Goal: Information Seeking & Learning: Learn about a topic

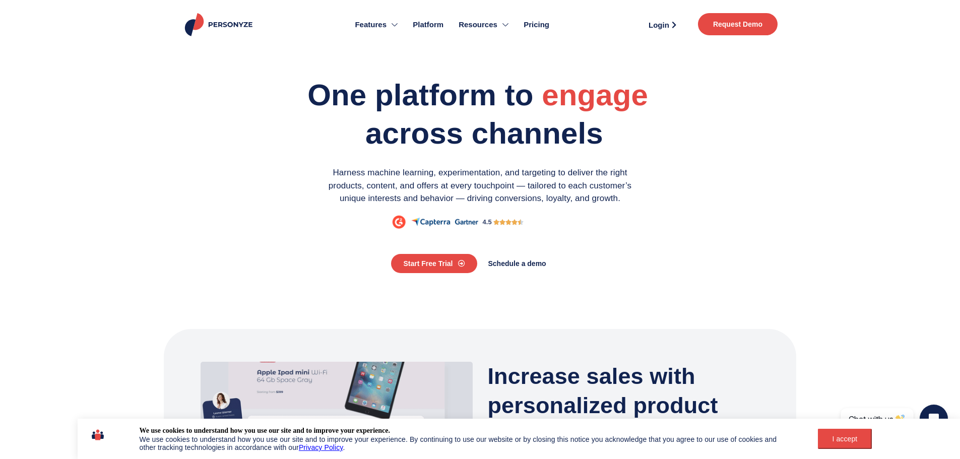
click at [530, 19] on span "Pricing" at bounding box center [537, 25] width 26 height 12
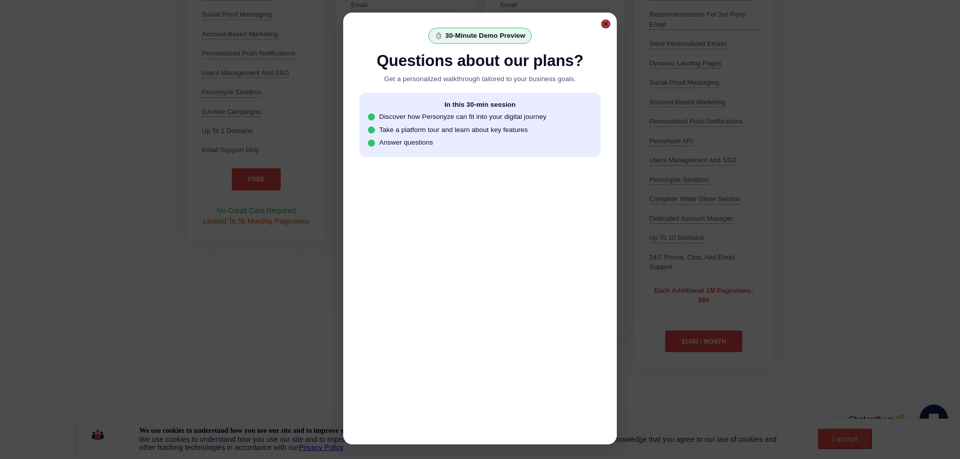
click at [610, 26] on div at bounding box center [605, 24] width 9 height 9
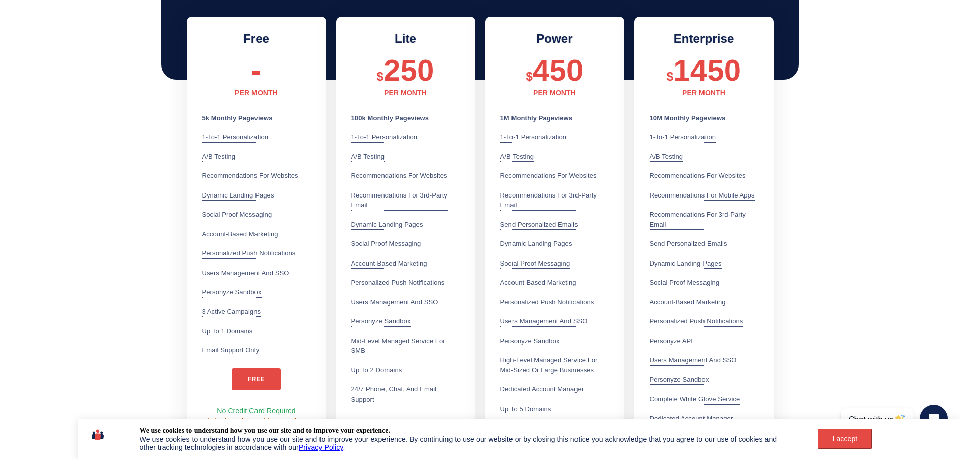
scroll to position [276, 0]
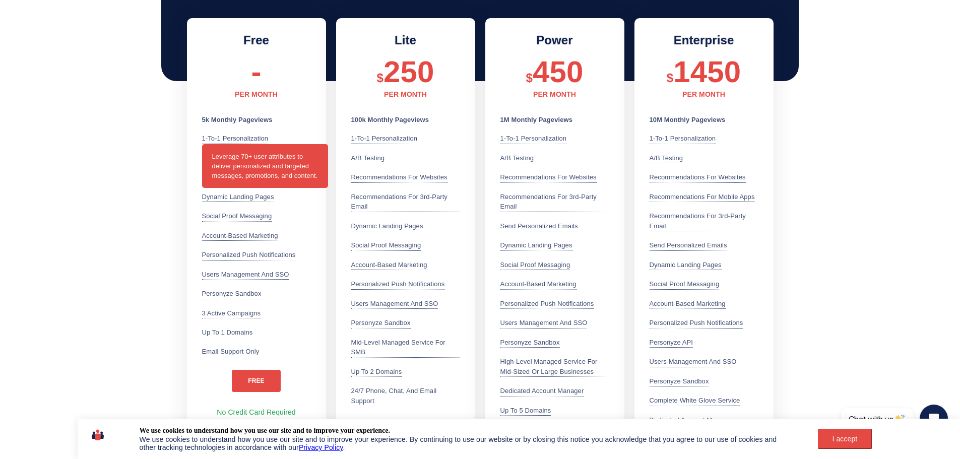
click at [231, 137] on div "1-to-1 Personalization Leverage 70+ user attributes to deliver personalized and…" at bounding box center [235, 139] width 67 height 11
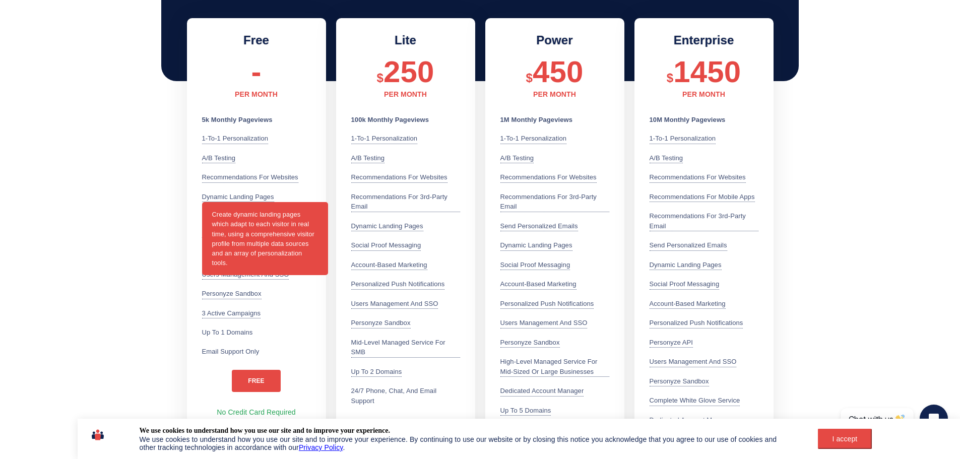
click at [207, 198] on div "Dynamic Landing Pages Create dynamic landing pages which adapt to each visitor …" at bounding box center [238, 197] width 72 height 11
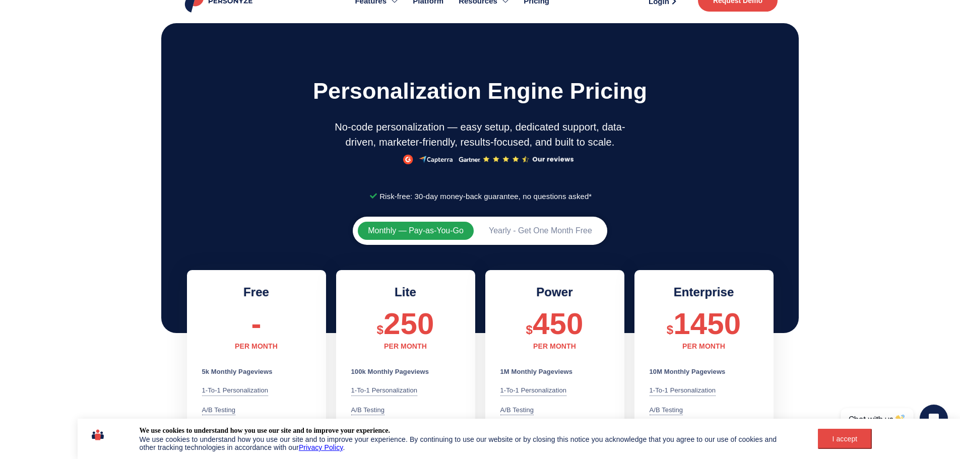
scroll to position [0, 0]
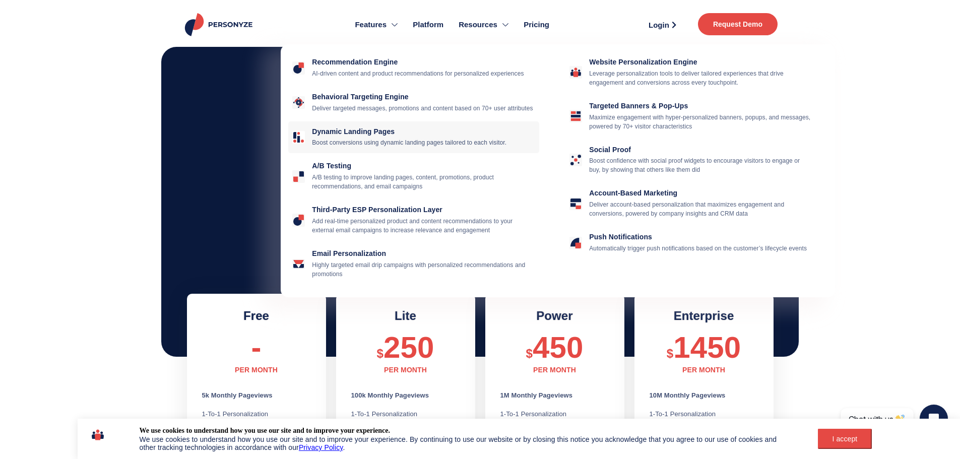
click at [364, 139] on div "Dynamic Landing Pages Boost conversions using dynamic landing pages tailored to…" at bounding box center [423, 138] width 223 height 20
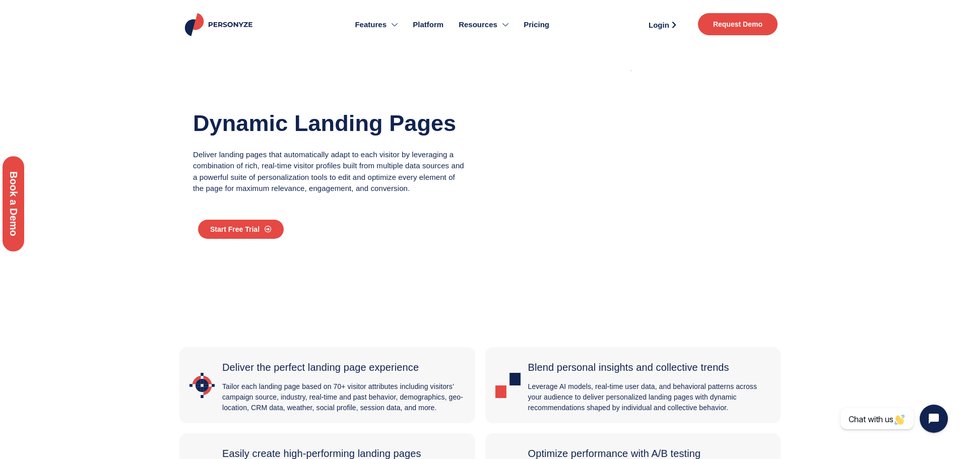
click at [532, 25] on span "Pricing" at bounding box center [537, 25] width 26 height 12
